Goal: Information Seeking & Learning: Learn about a topic

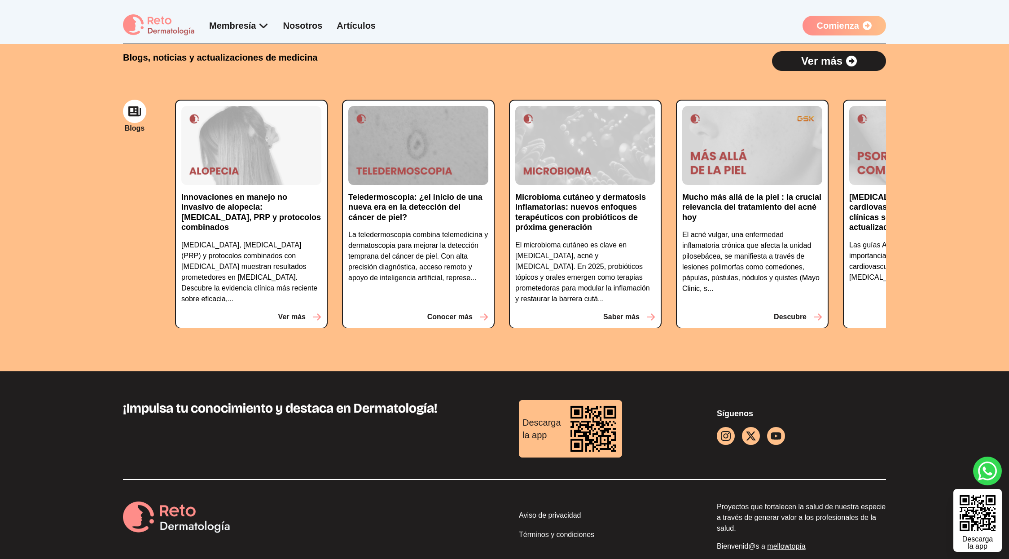
scroll to position [2177, 0]
click at [549, 510] on link "Aviso de privacidad" at bounding box center [603, 517] width 169 height 14
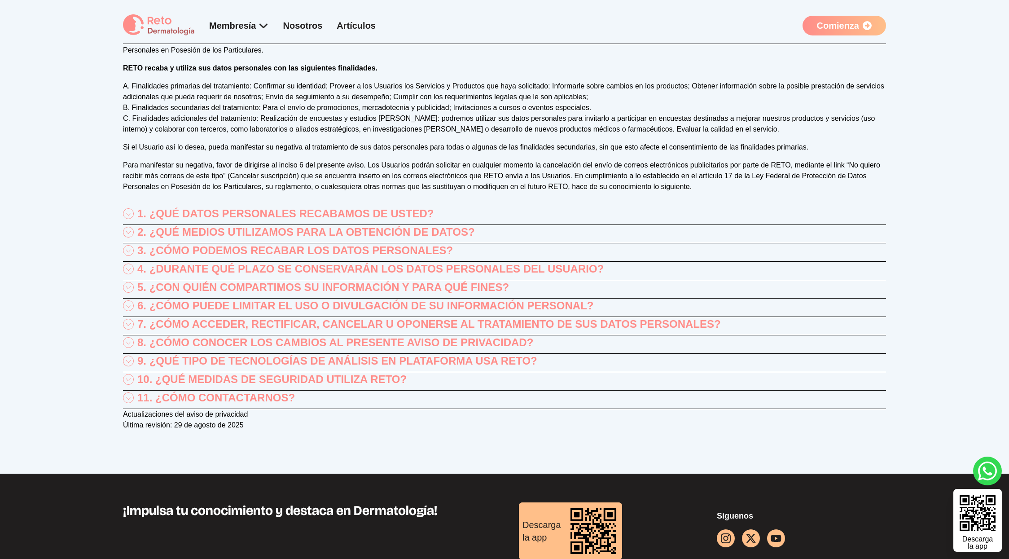
scroll to position [118, 0]
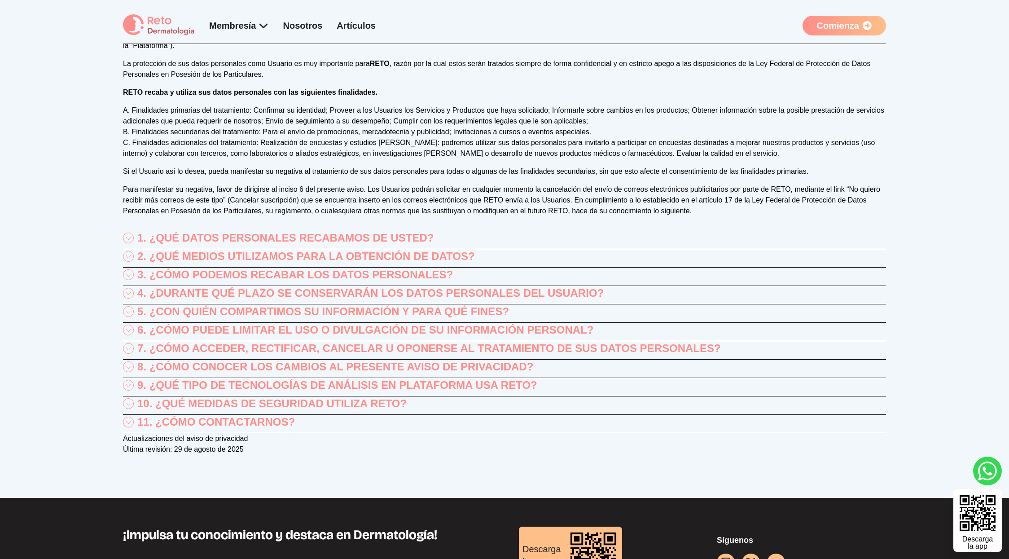
click at [323, 239] on p "1. ¿QUÉ DATOS PERSONALES RECABAMOS DE USTED?" at bounding box center [285, 238] width 297 height 14
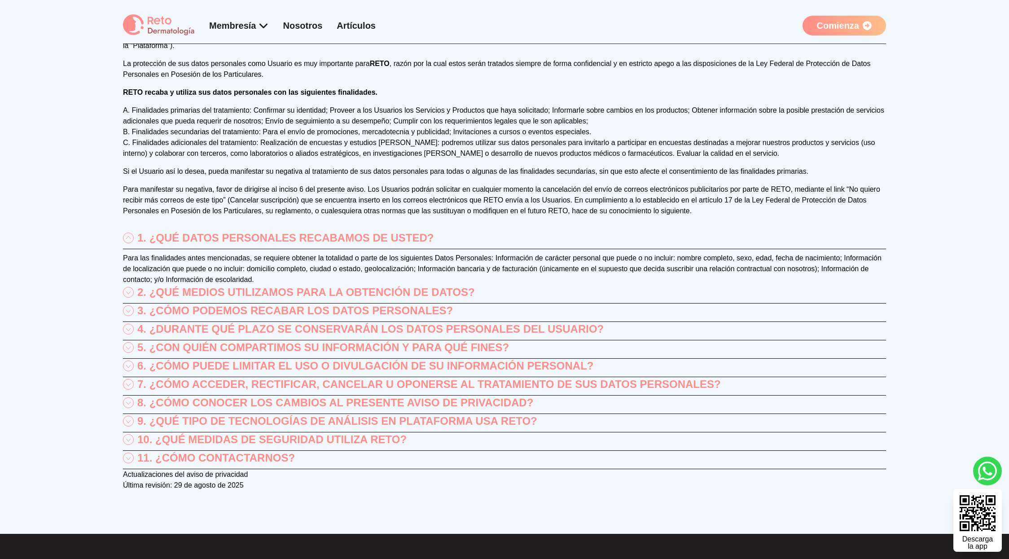
click at [448, 294] on p "2. ¿QUÉ MEDIOS UTILIZAMOS PARA LA OBTENCIÓN DE DATOS?" at bounding box center [305, 292] width 337 height 14
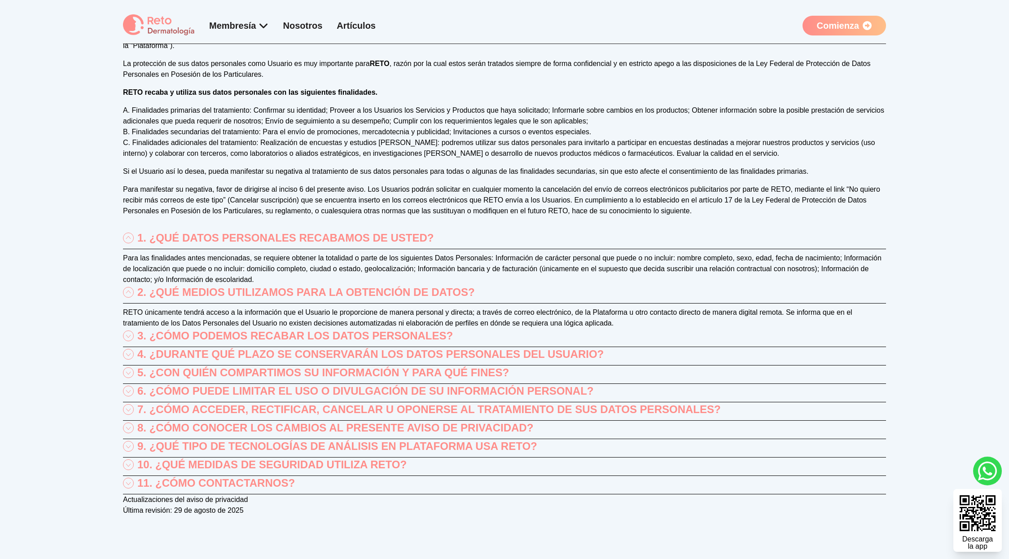
click at [438, 343] on p "3. ¿CÓMO PODEMOS RECABAR LOS DATOS PERSONALES?" at bounding box center [294, 335] width 315 height 14
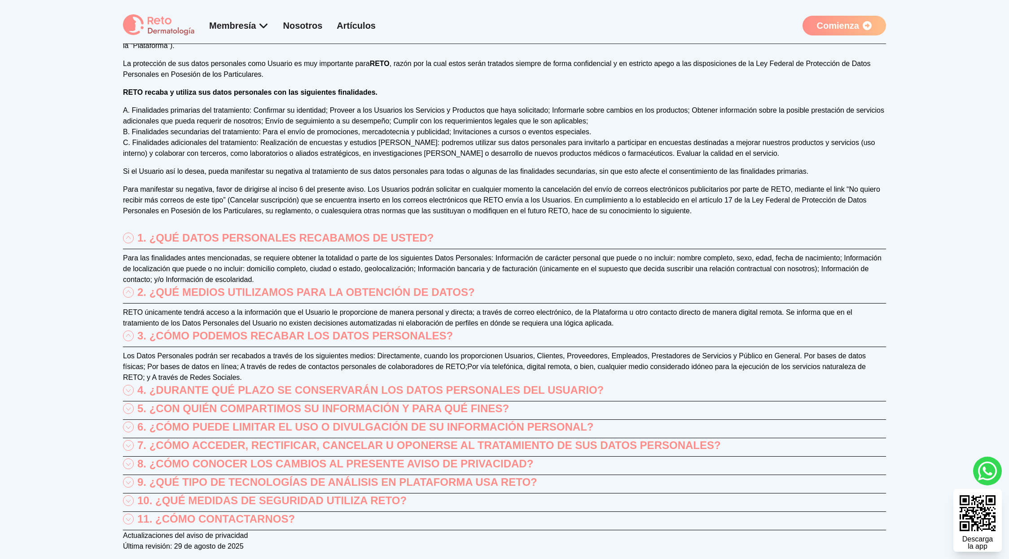
scroll to position [122, 0]
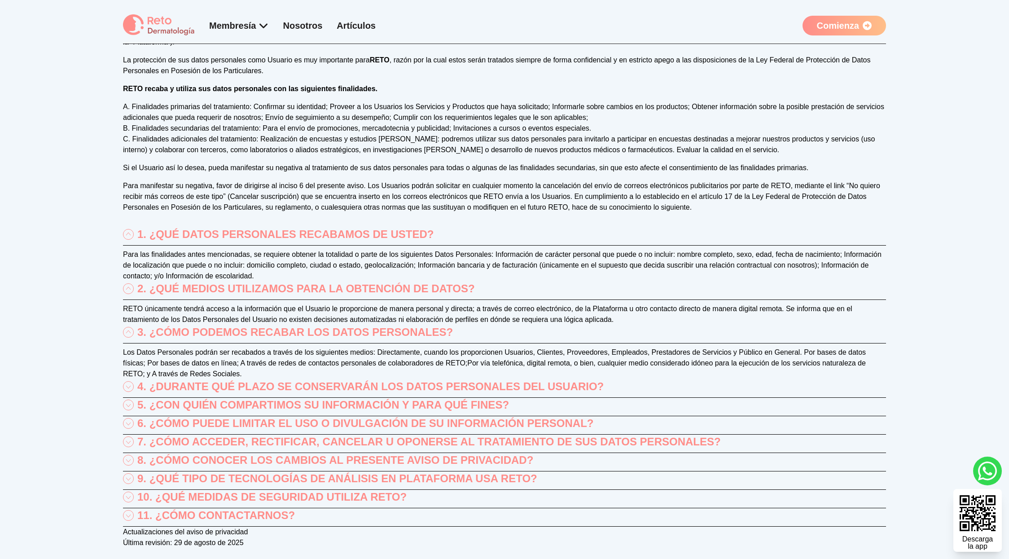
click at [368, 489] on div "9. ¿QUÉ TIPO DE TECNOLOGÍAS DE ANÁLISIS EN PLATAFORMA USA RETO?" at bounding box center [504, 480] width 763 height 18
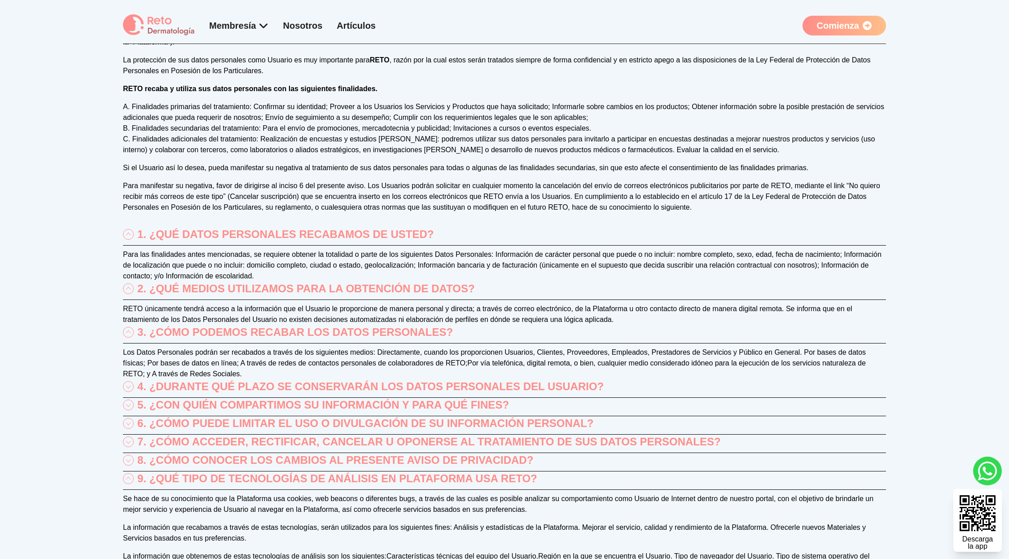
scroll to position [201, 0]
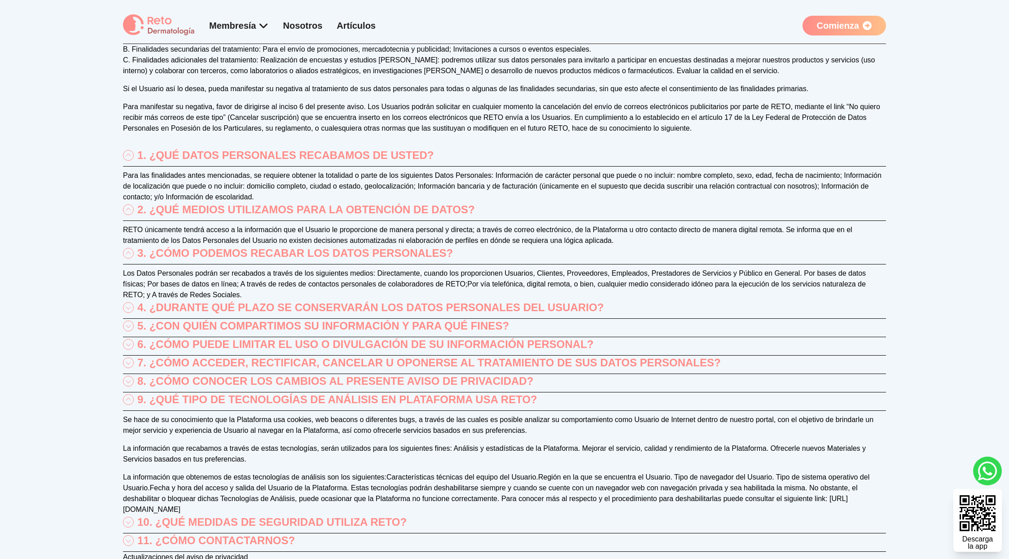
click at [356, 384] on p "8. ¿CÓMO CONOCER LOS CAMBIOS AL PRESENTE AVISO DE PRIVACIDAD?" at bounding box center [335, 381] width 396 height 14
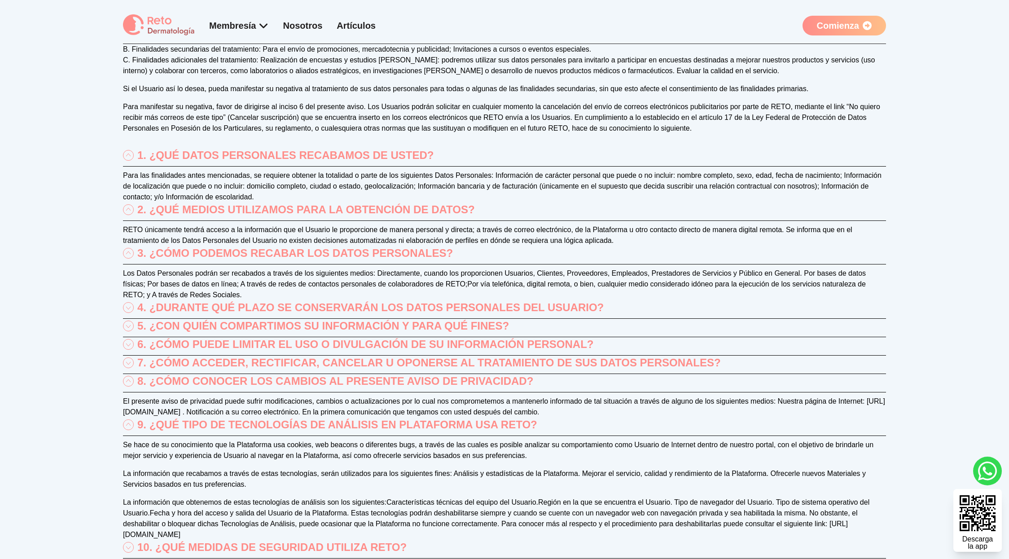
click at [362, 352] on div "6. ¿CÓMO PUEDE LIMITAR EL USO O DIVULGACIÓN DE SU INFORMACIÓN PERSONAL?" at bounding box center [504, 346] width 763 height 18
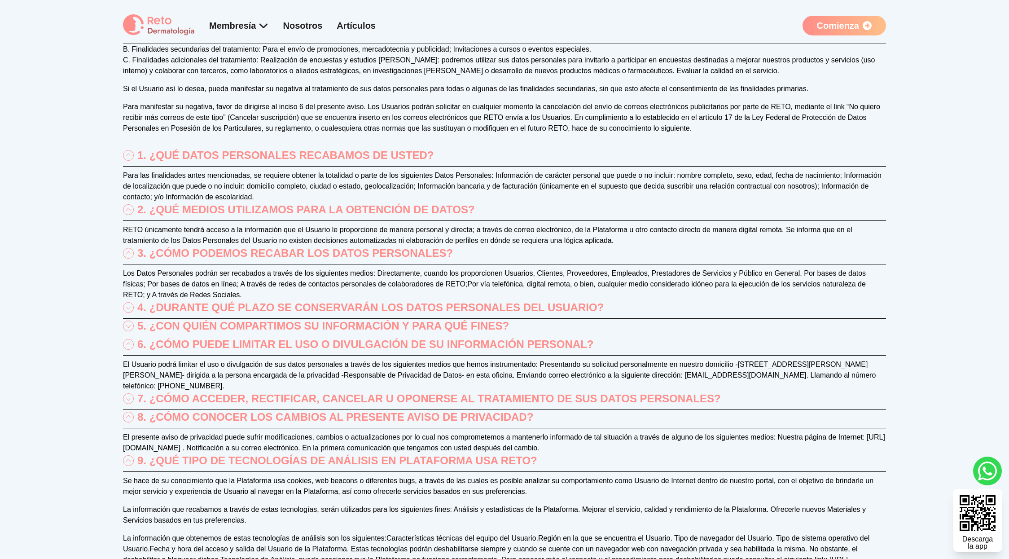
click at [364, 323] on p "5. ¿CON QUIÉN COMPARTIMOS SU INFORMACIÓN Y PARA QUÉ FINES?" at bounding box center [322, 326] width 371 height 14
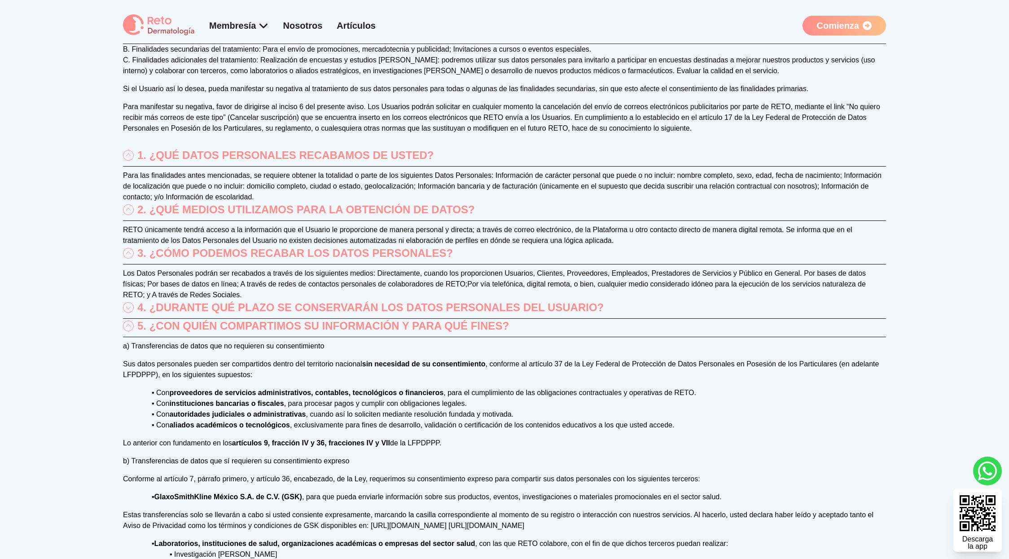
click at [366, 302] on p "4. ¿DURANTE QUÉ PLAZO SE CONSERVARÁN LOS DATOS PERSONALES DEL USUARIO?" at bounding box center [370, 307] width 466 height 14
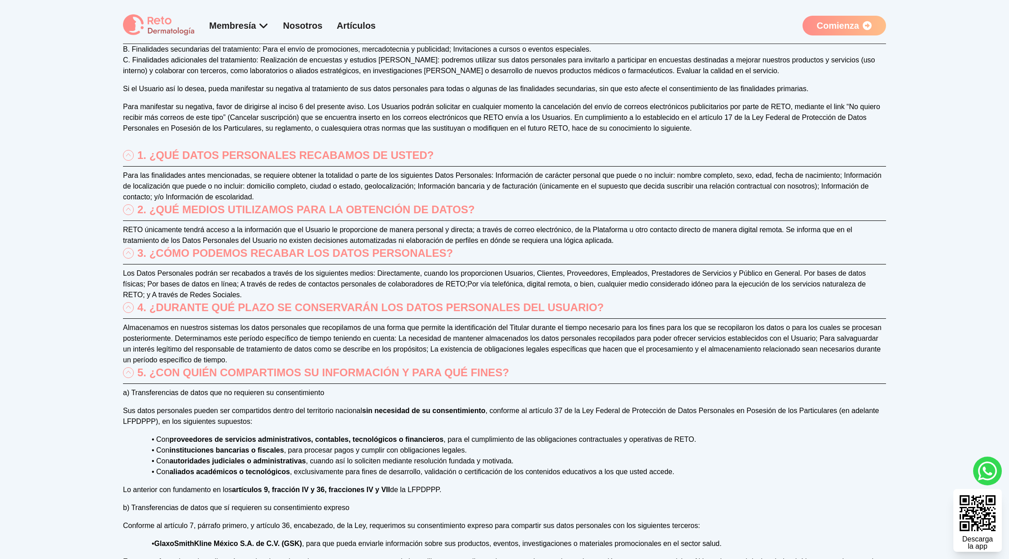
scroll to position [0, 0]
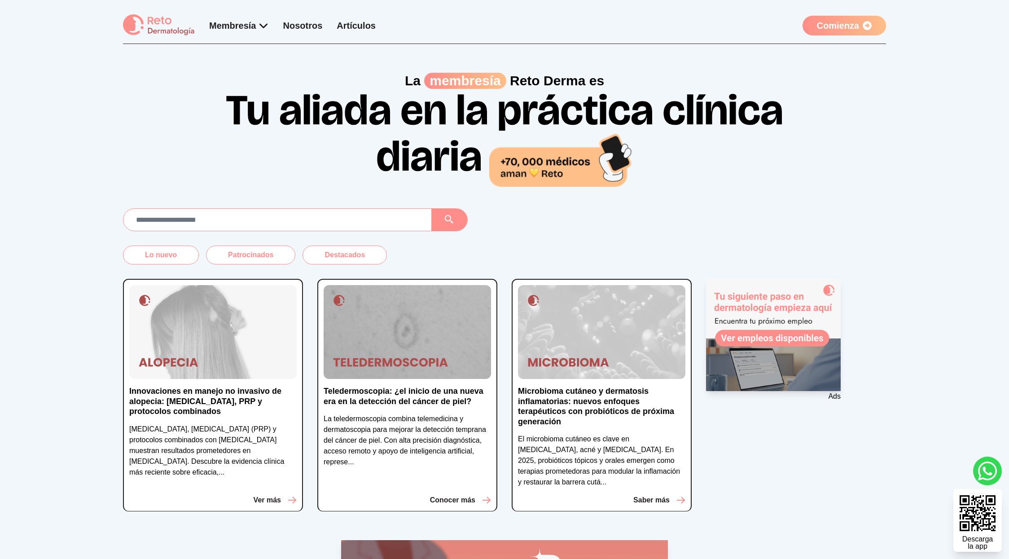
click at [748, 356] on 1 at bounding box center [773, 335] width 135 height 112
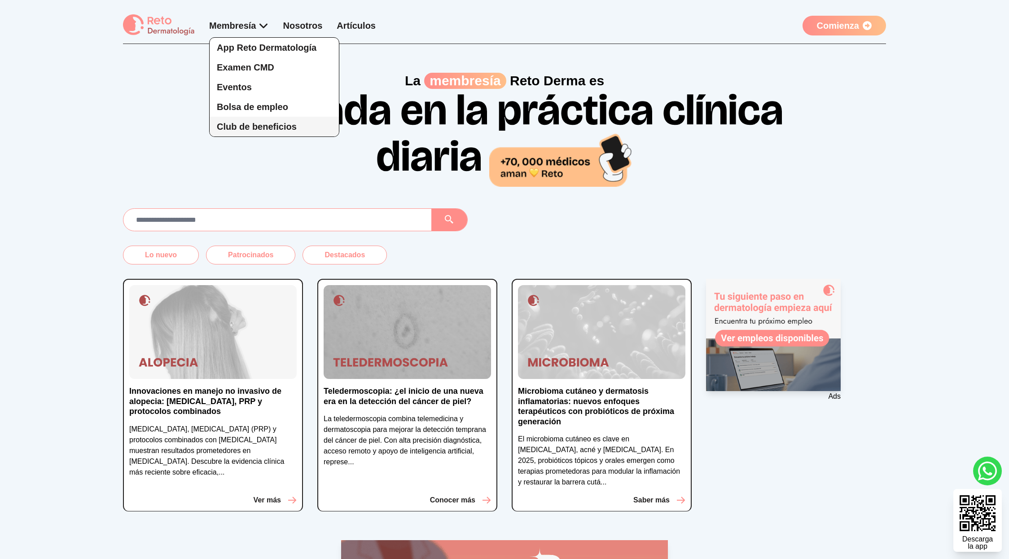
click at [273, 126] on span "Club de beneficios" at bounding box center [257, 127] width 80 height 10
